Goal: Task Accomplishment & Management: Manage account settings

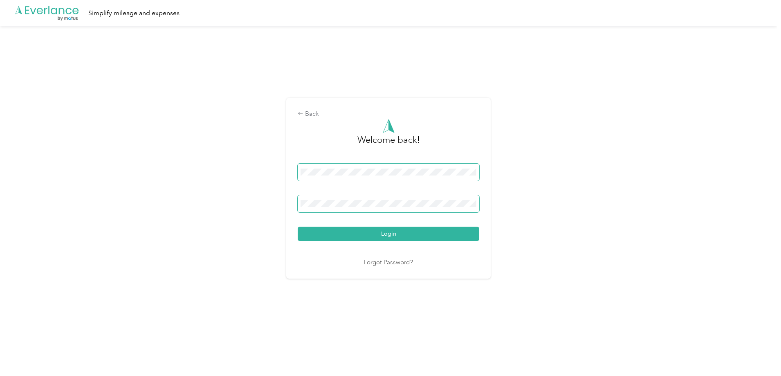
click at [298, 227] on button "Login" at bounding box center [389, 234] width 182 height 14
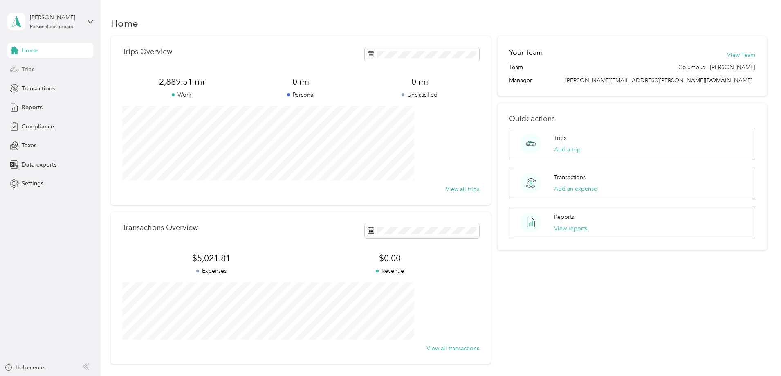
click at [28, 69] on span "Trips" at bounding box center [28, 69] width 13 height 9
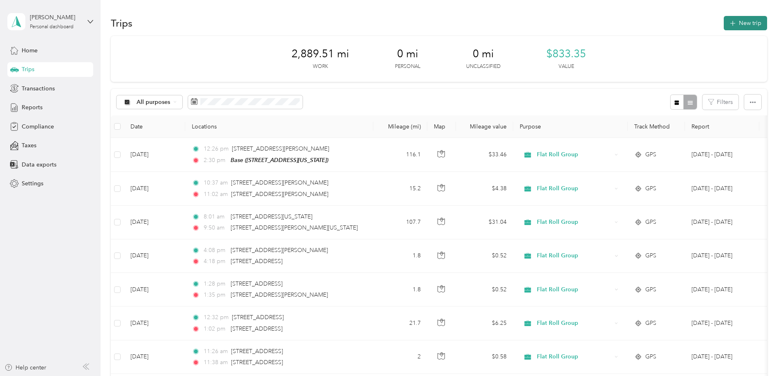
click at [724, 22] on button "New trip" at bounding box center [745, 23] width 43 height 14
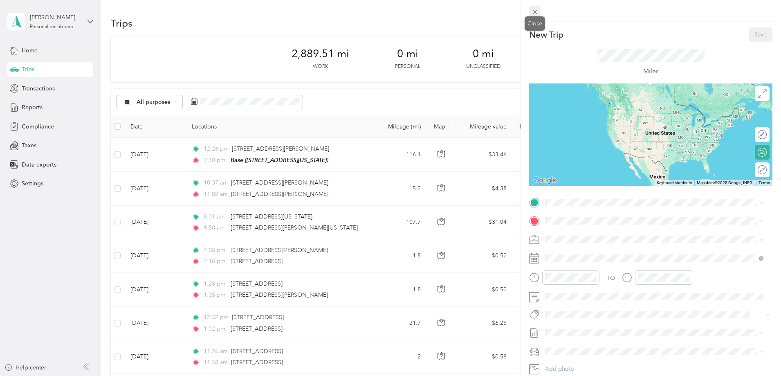
click at [536, 11] on icon at bounding box center [535, 12] width 4 height 4
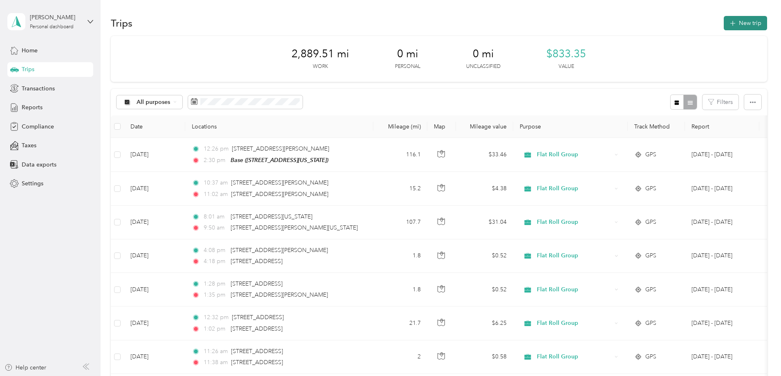
click at [724, 25] on button "New trip" at bounding box center [745, 23] width 43 height 14
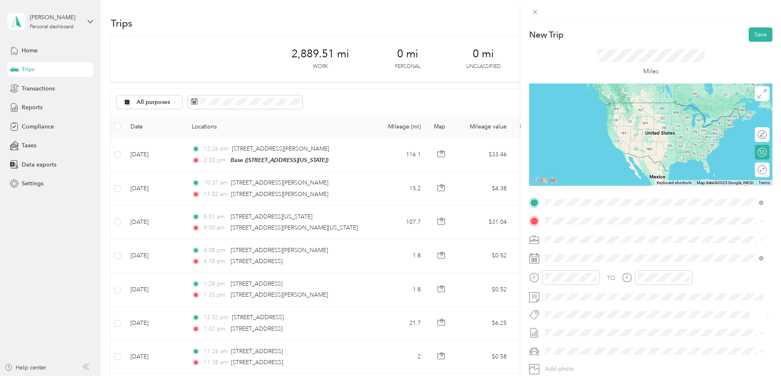
click at [590, 236] on span "[STREET_ADDRESS][PERSON_NAME][US_STATE]" at bounding box center [624, 231] width 127 height 7
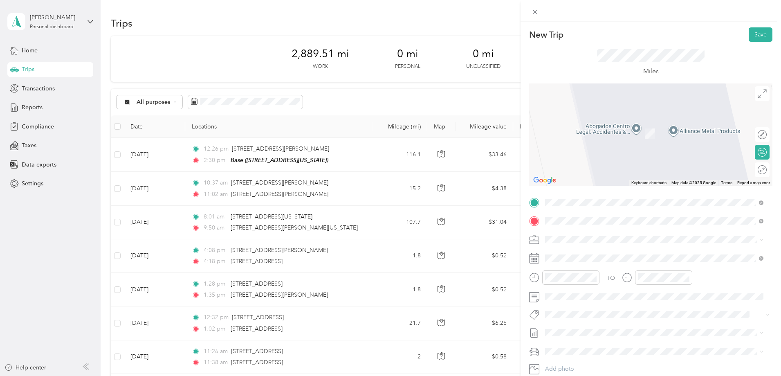
click at [580, 259] on div "Old [PERSON_NAME] [STREET_ADDRESS][PERSON_NAME]" at bounding box center [617, 258] width 113 height 17
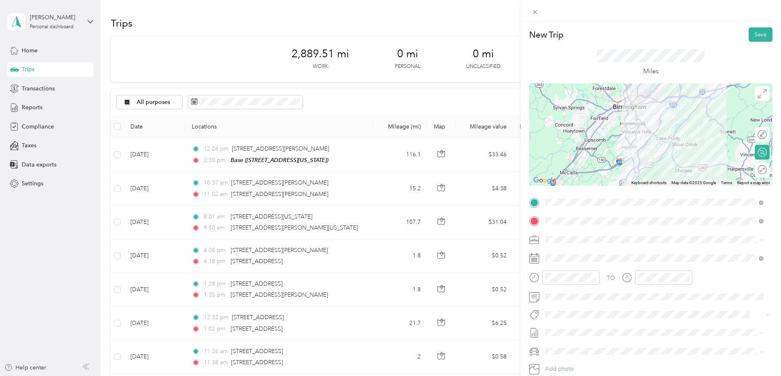
click at [532, 259] on icon at bounding box center [534, 258] width 10 height 10
click at [533, 261] on icon at bounding box center [534, 258] width 10 height 10
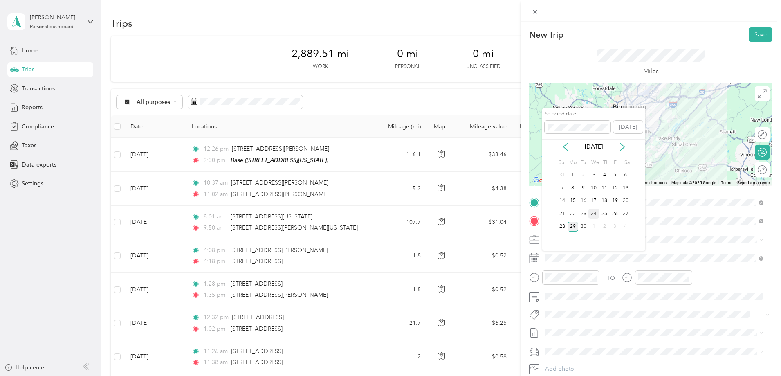
click at [595, 214] on div "24" at bounding box center [594, 214] width 11 height 10
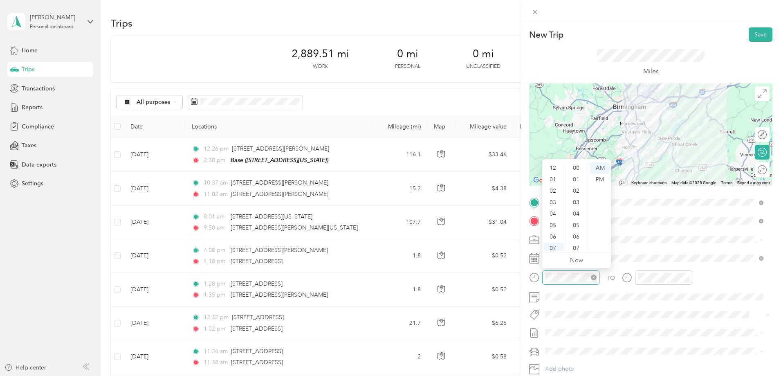
scroll to position [49, 0]
click at [542, 275] on div at bounding box center [570, 277] width 57 height 14
click at [554, 168] on div "12" at bounding box center [554, 167] width 20 height 11
click at [577, 225] on div "30" at bounding box center [577, 225] width 20 height 11
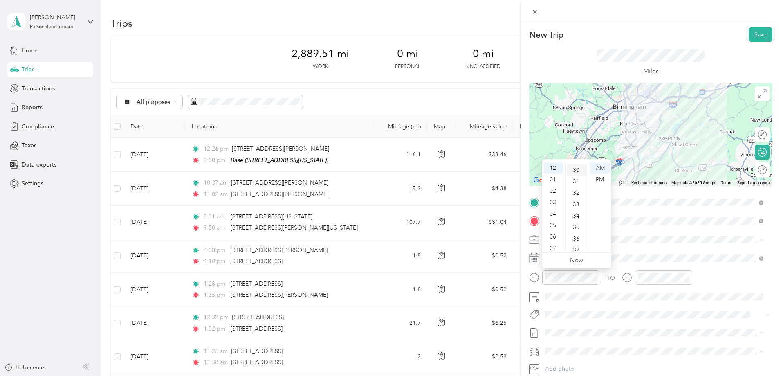
scroll to position [344, 0]
click at [601, 179] on div "PM" at bounding box center [600, 179] width 20 height 11
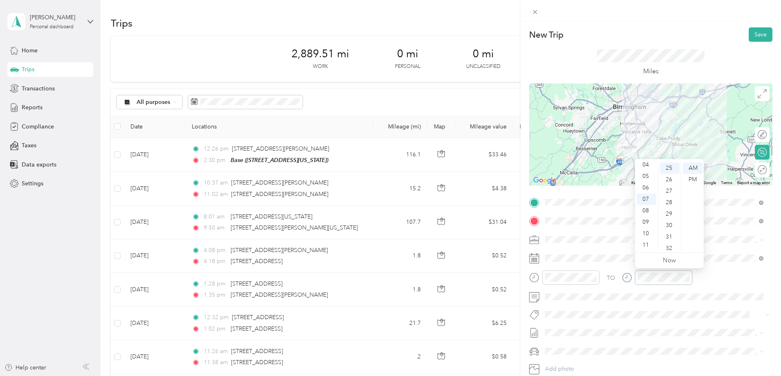
click at [630, 275] on div at bounding box center [657, 277] width 70 height 14
click at [648, 180] on div "01" at bounding box center [647, 179] width 20 height 11
click at [669, 169] on div "00" at bounding box center [670, 167] width 20 height 11
click at [692, 182] on div "PM" at bounding box center [693, 179] width 20 height 11
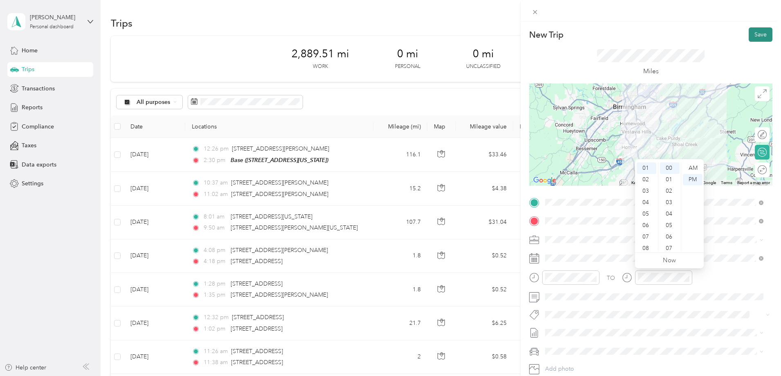
click at [758, 33] on button "Save" at bounding box center [761, 34] width 24 height 14
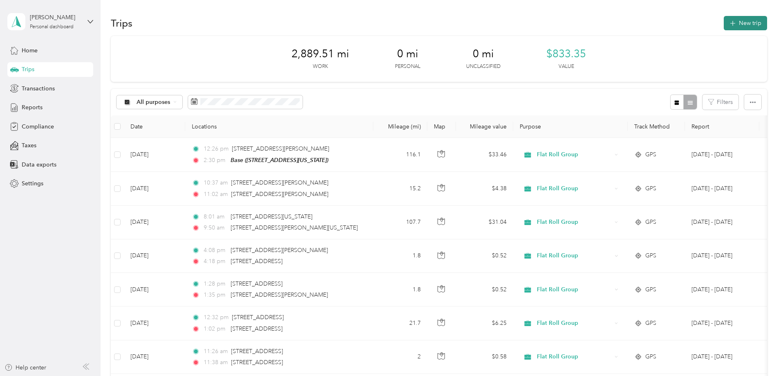
click at [724, 22] on button "New trip" at bounding box center [745, 23] width 43 height 14
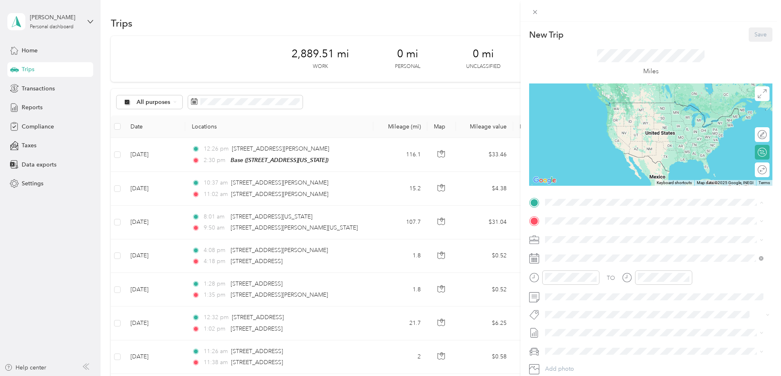
click at [587, 266] on span "7249–[STREET_ADDRESS][PERSON_NAME]" at bounding box center [617, 269] width 113 height 7
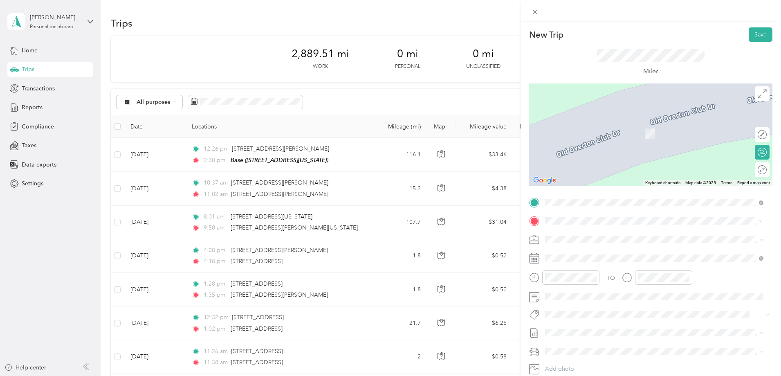
click at [566, 260] on span "[STREET_ADDRESS][US_STATE]" at bounding box center [602, 262] width 82 height 7
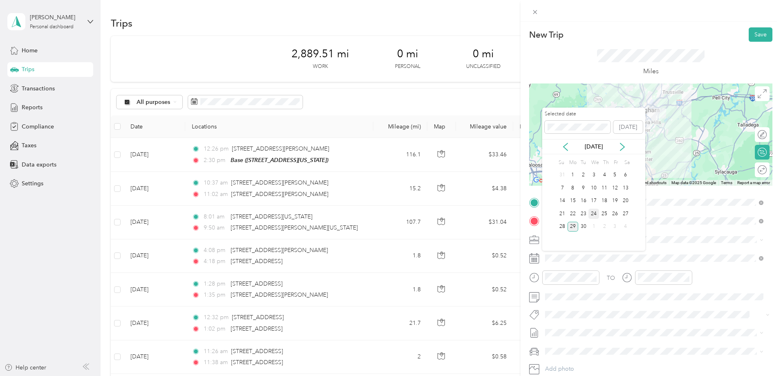
click at [594, 214] on div "24" at bounding box center [594, 214] width 11 height 10
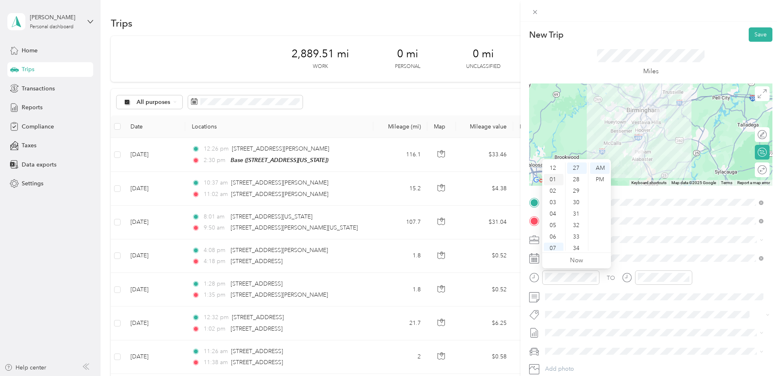
click at [555, 179] on div "01" at bounding box center [554, 179] width 20 height 11
click at [579, 167] on div "00" at bounding box center [577, 167] width 20 height 11
click at [600, 180] on div "PM" at bounding box center [600, 179] width 20 height 11
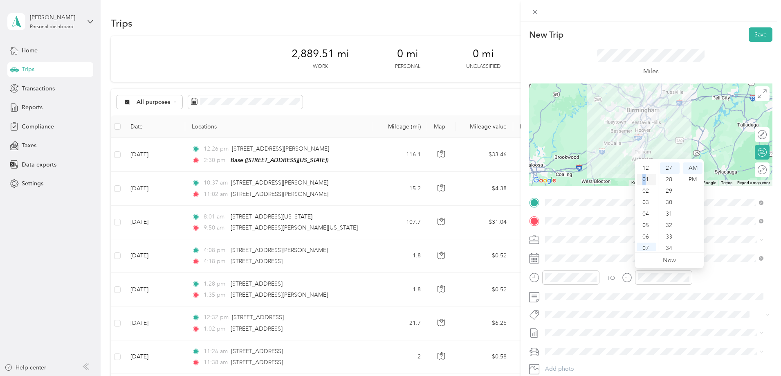
click at [645, 178] on div "01" at bounding box center [647, 179] width 20 height 11
click at [666, 204] on div "30" at bounding box center [670, 202] width 20 height 11
click at [688, 180] on div "PM" at bounding box center [693, 179] width 20 height 11
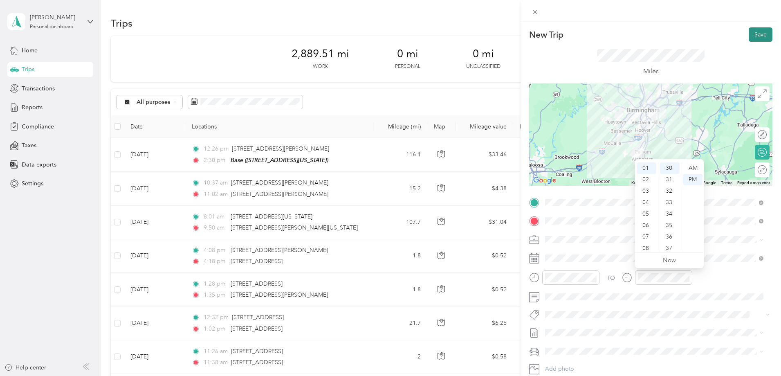
click at [759, 34] on button "Save" at bounding box center [761, 34] width 24 height 14
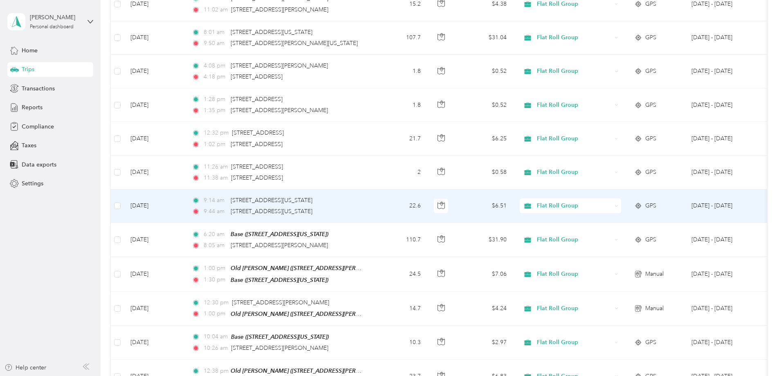
scroll to position [205, 0]
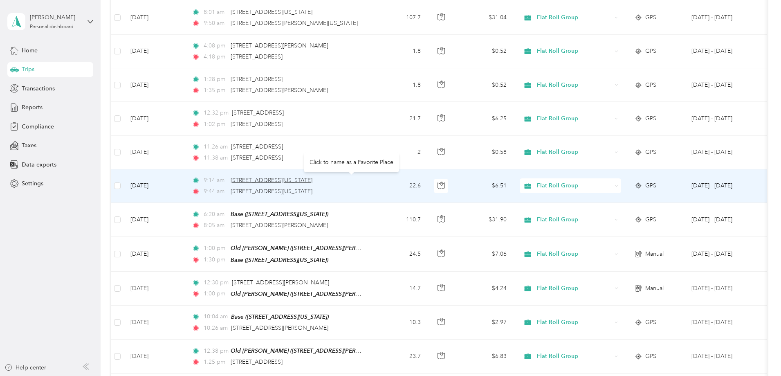
click at [313, 180] on span "[STREET_ADDRESS][US_STATE]" at bounding box center [272, 180] width 82 height 7
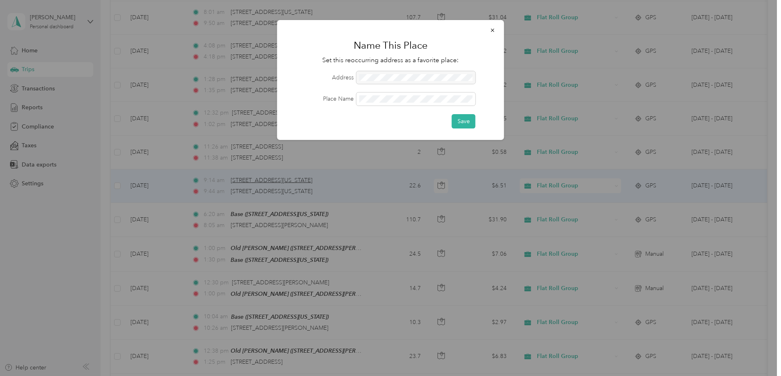
click at [351, 180] on div at bounding box center [390, 188] width 781 height 376
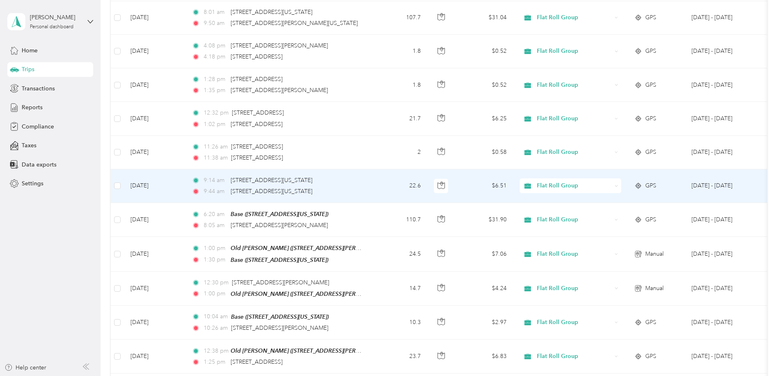
click at [227, 179] on span "9:14 am" at bounding box center [215, 180] width 23 height 9
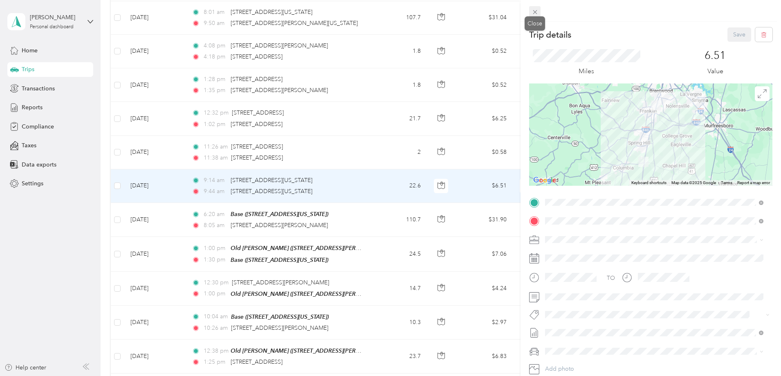
click at [535, 15] on icon at bounding box center [535, 12] width 7 height 7
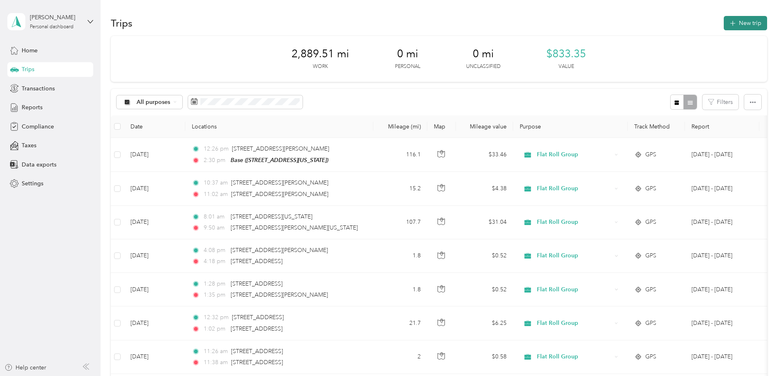
click at [724, 26] on button "New trip" at bounding box center [745, 23] width 43 height 14
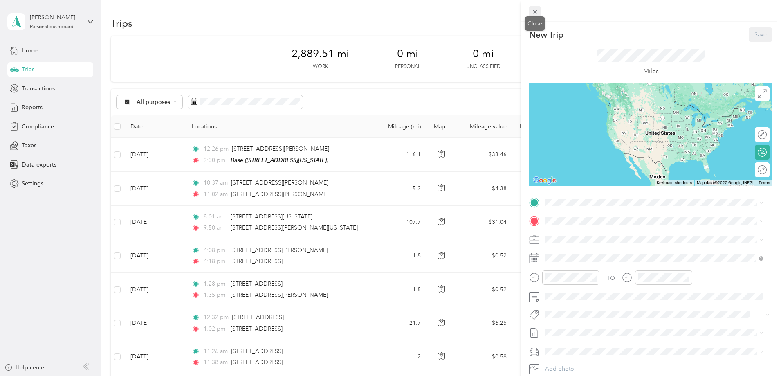
click at [536, 10] on icon at bounding box center [535, 12] width 7 height 7
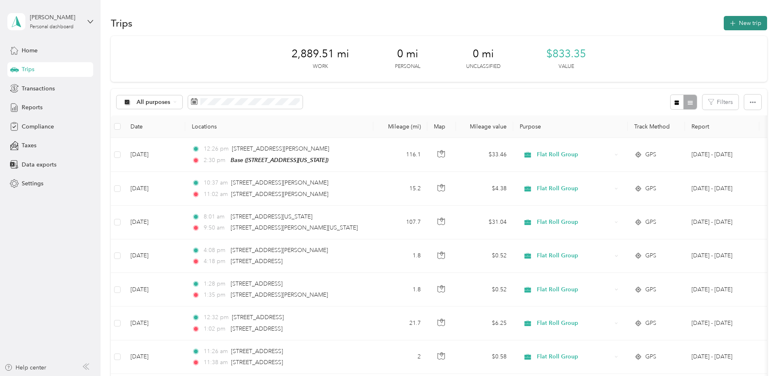
click at [724, 23] on button "New trip" at bounding box center [745, 23] width 43 height 14
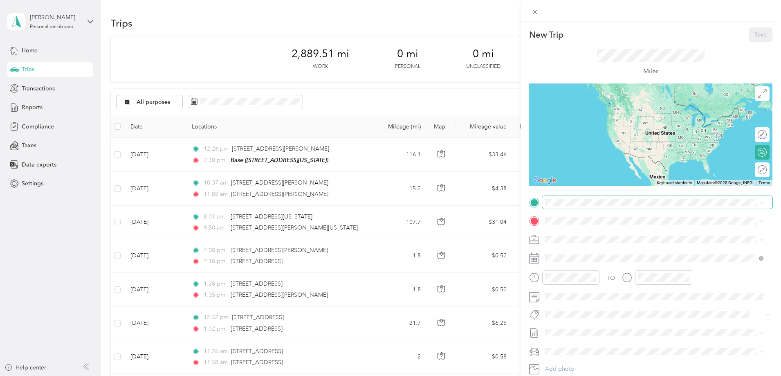
click at [555, 198] on span at bounding box center [657, 202] width 230 height 13
click at [573, 259] on span "[GEOGRAPHIC_DATA] [US_STATE] 35613, [GEOGRAPHIC_DATA]" at bounding box center [616, 252] width 110 height 14
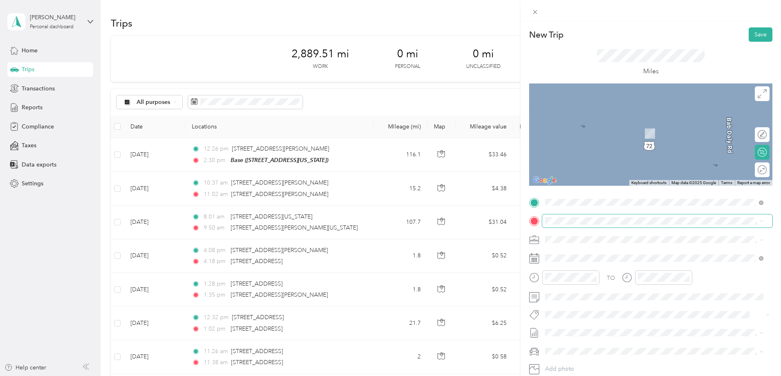
click at [565, 225] on span at bounding box center [657, 220] width 230 height 13
click at [609, 254] on span "[STREET_ADDRESS][US_STATE]" at bounding box center [602, 250] width 82 height 7
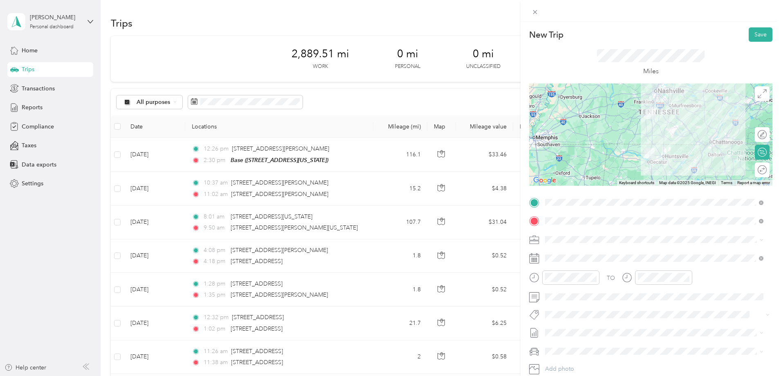
click at [538, 257] on icon at bounding box center [534, 258] width 10 height 10
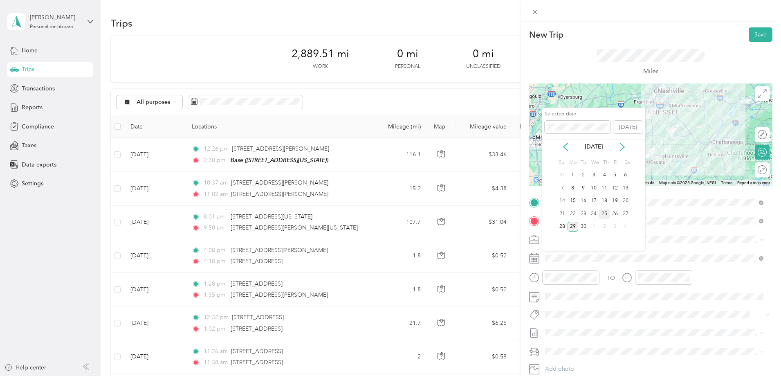
click at [604, 214] on div "25" at bounding box center [604, 214] width 11 height 10
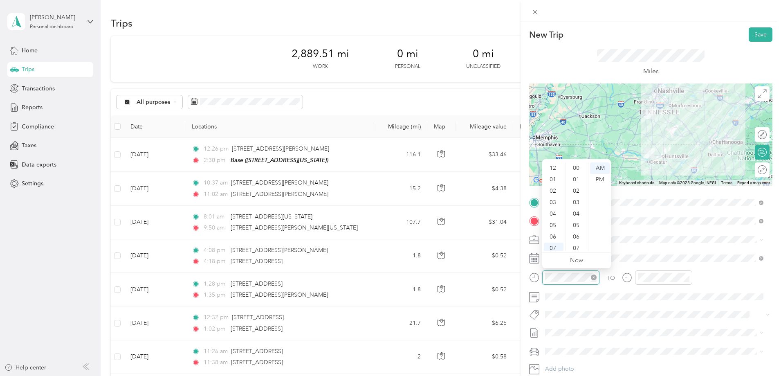
scroll to position [49, 0]
click at [551, 209] on div "08" at bounding box center [554, 210] width 20 height 11
click at [577, 167] on div "00" at bounding box center [577, 167] width 20 height 11
click at [602, 178] on div "PM" at bounding box center [600, 179] width 20 height 11
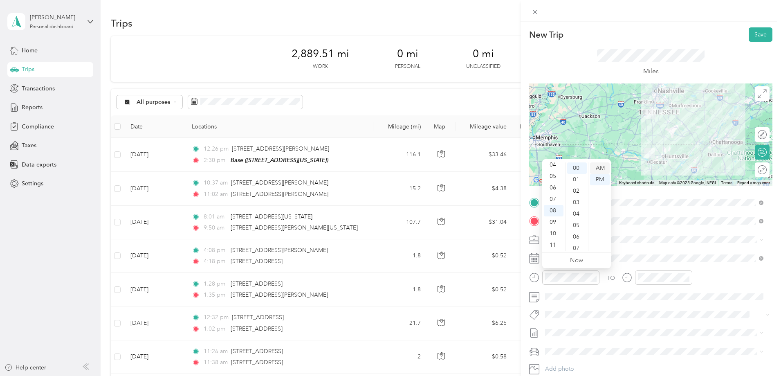
click at [601, 170] on div "AM" at bounding box center [600, 167] width 20 height 11
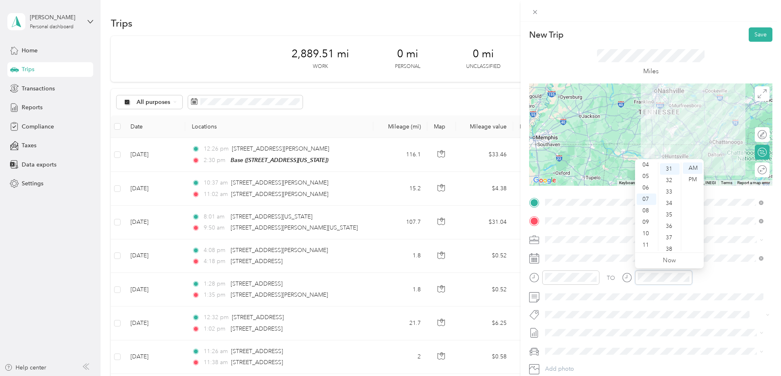
scroll to position [355, 0]
click at [647, 223] on div "09" at bounding box center [647, 221] width 20 height 11
click at [669, 235] on div "15" at bounding box center [670, 235] width 20 height 11
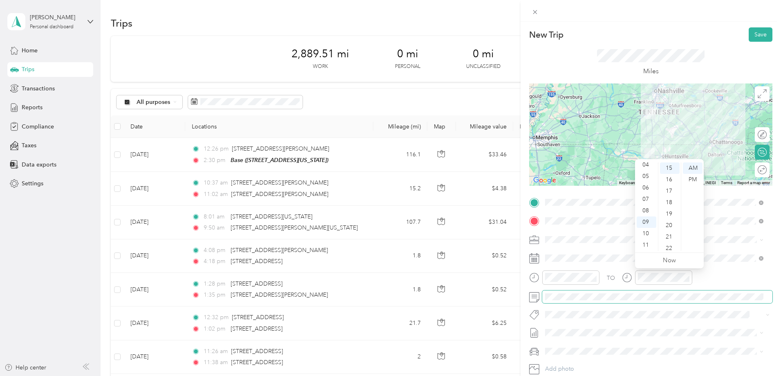
click at [685, 300] on span at bounding box center [657, 296] width 230 height 13
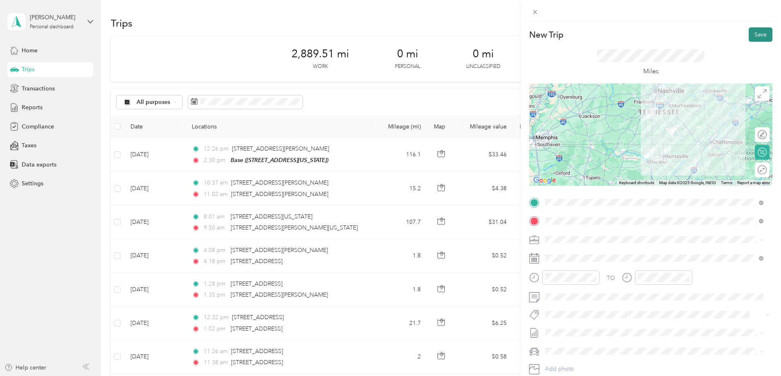
click at [757, 37] on button "Save" at bounding box center [761, 34] width 24 height 14
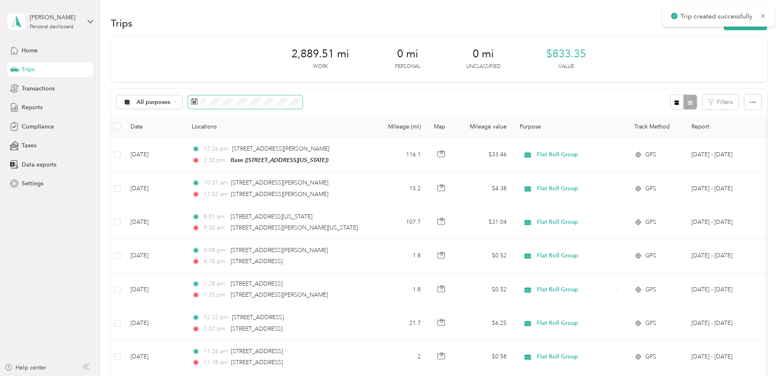
click at [276, 97] on span at bounding box center [245, 102] width 115 height 14
click at [253, 101] on span at bounding box center [245, 102] width 115 height 14
click at [198, 101] on icon at bounding box center [194, 101] width 7 height 7
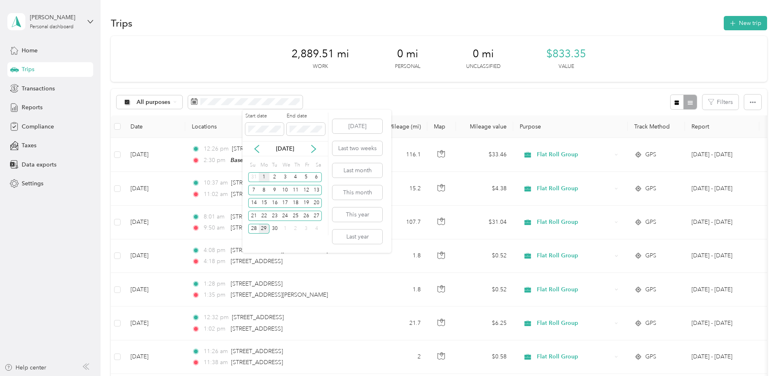
click at [264, 175] on div "1" at bounding box center [264, 177] width 11 height 10
click at [272, 229] on div "30" at bounding box center [275, 229] width 11 height 10
